Goal: Navigation & Orientation: Find specific page/section

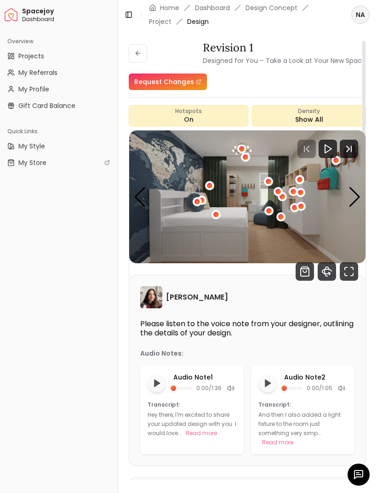
click at [44, 16] on span "Dashboard" at bounding box center [67, 19] width 91 height 7
click at [354, 201] on div "Next slide" at bounding box center [354, 197] width 12 height 20
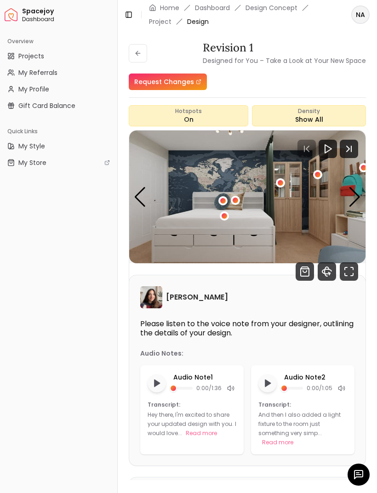
click at [357, 193] on div "Next slide" at bounding box center [354, 197] width 12 height 20
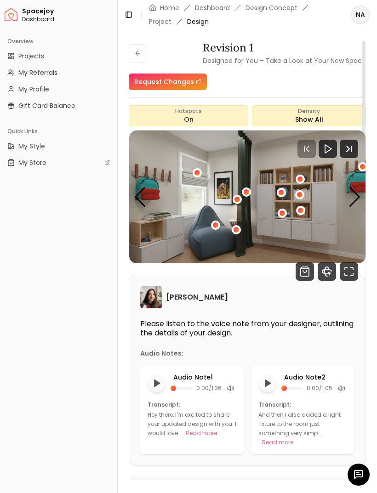
click at [223, 6] on link "Dashboard" at bounding box center [212, 7] width 35 height 9
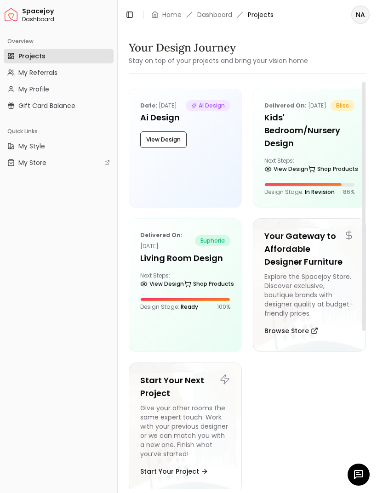
click at [335, 148] on h5 "Kids' Bedroom/Nursery Design" at bounding box center [309, 130] width 90 height 39
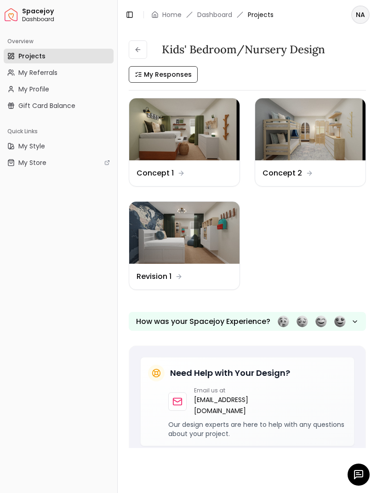
click at [181, 76] on span "My Responses" at bounding box center [168, 74] width 48 height 9
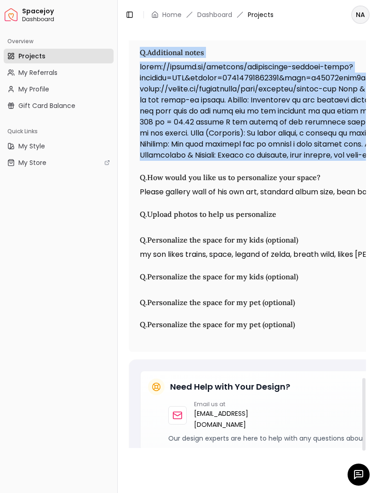
scroll to position [2033, 0]
